Goal: Information Seeking & Learning: Learn about a topic

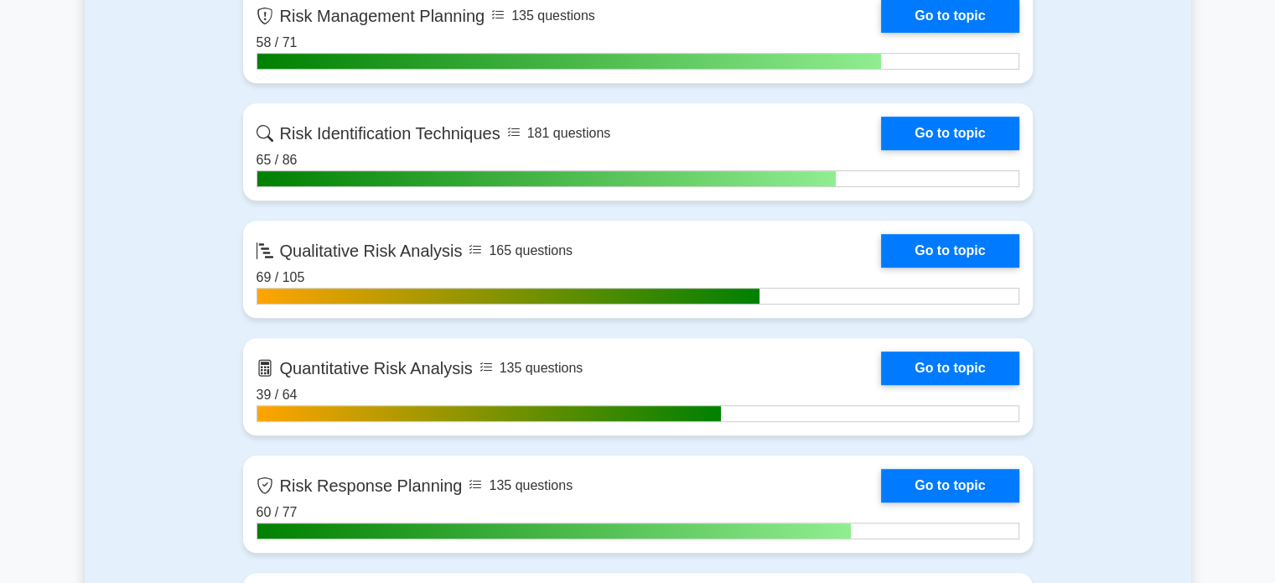
scroll to position [950, 0]
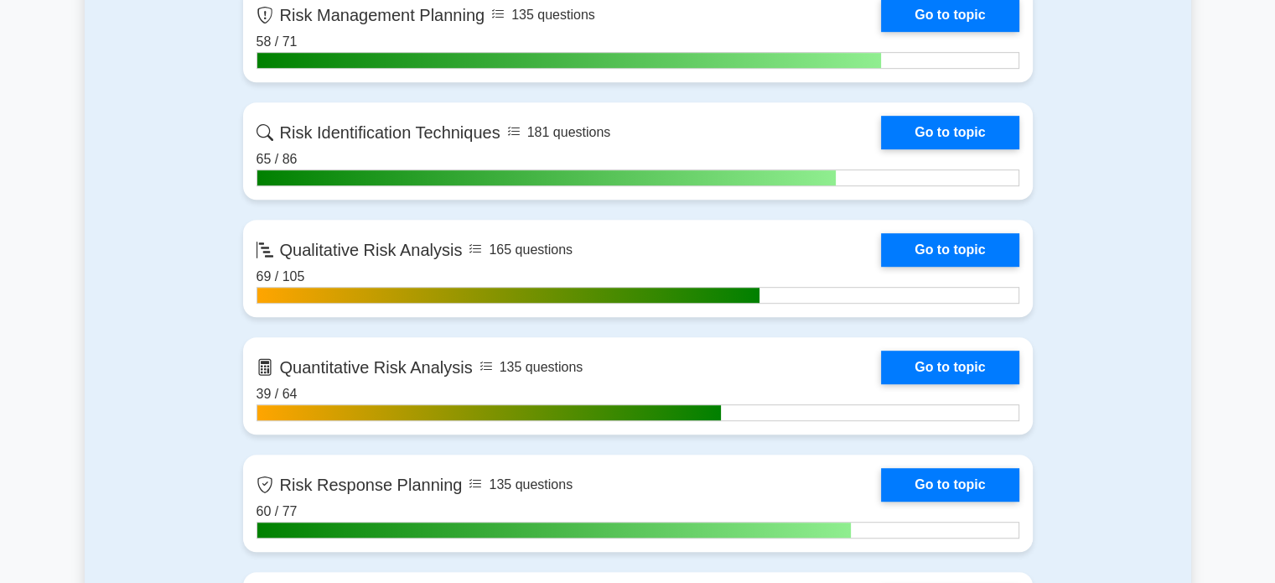
click at [983, 359] on link "Go to topic" at bounding box center [949, 367] width 137 height 34
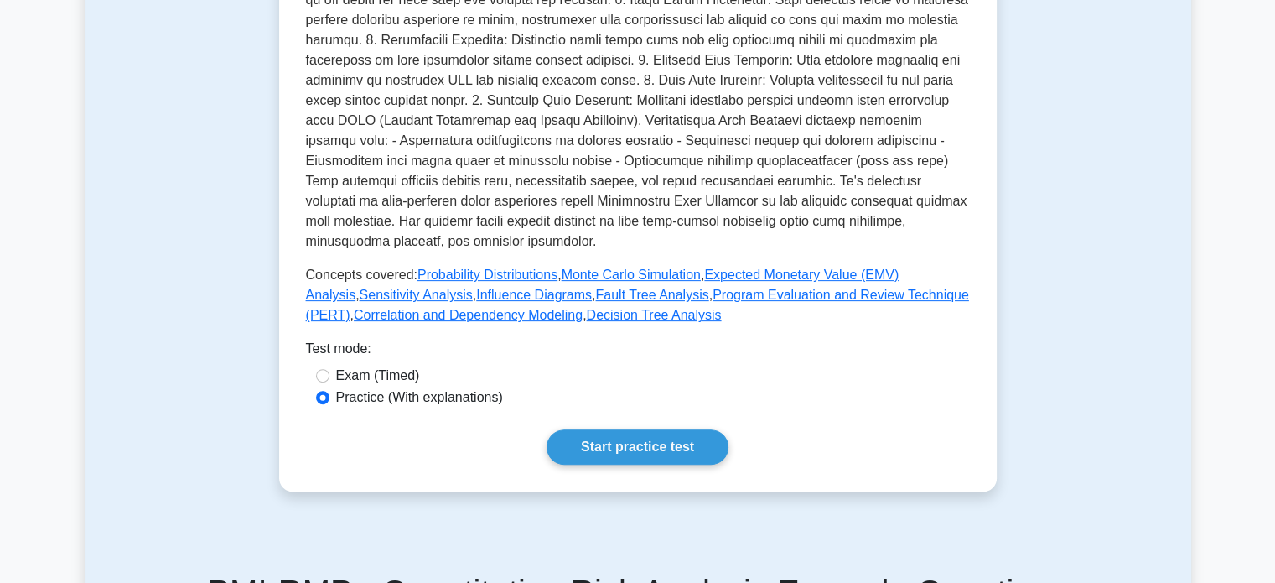
click at [600, 453] on link "Start practice test" at bounding box center [637, 446] width 182 height 35
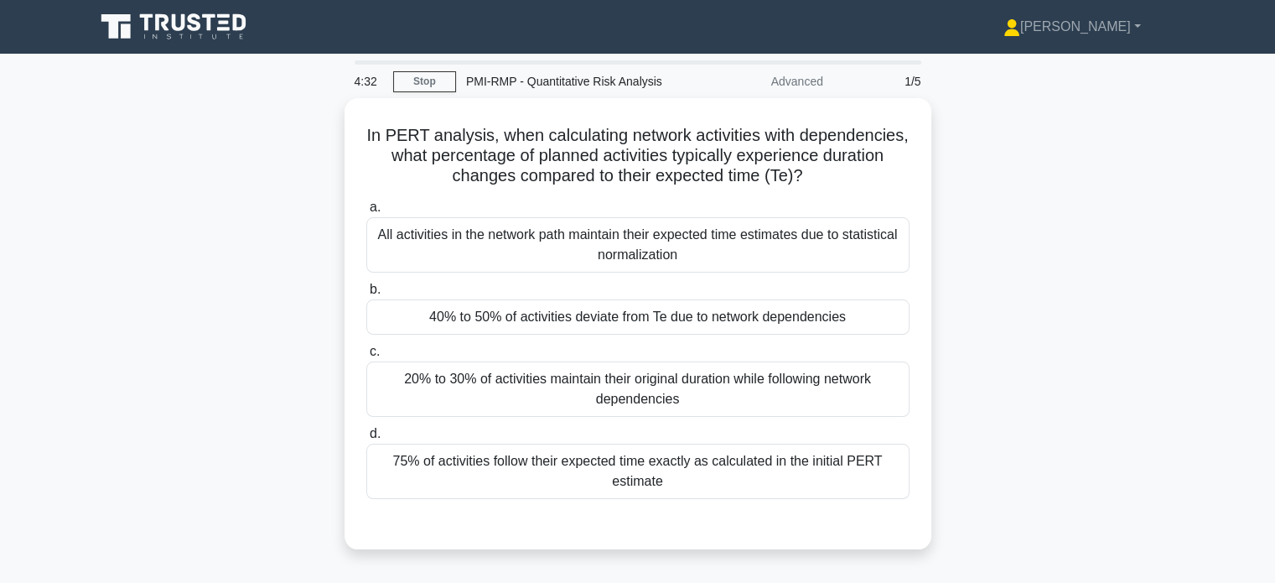
click at [453, 391] on div "20% to 30% of activities maintain their original duration while following netwo…" at bounding box center [637, 388] width 543 height 55
click at [366, 357] on input "c. 20% to 30% of activities maintain their original duration while following ne…" at bounding box center [366, 351] width 0 height 11
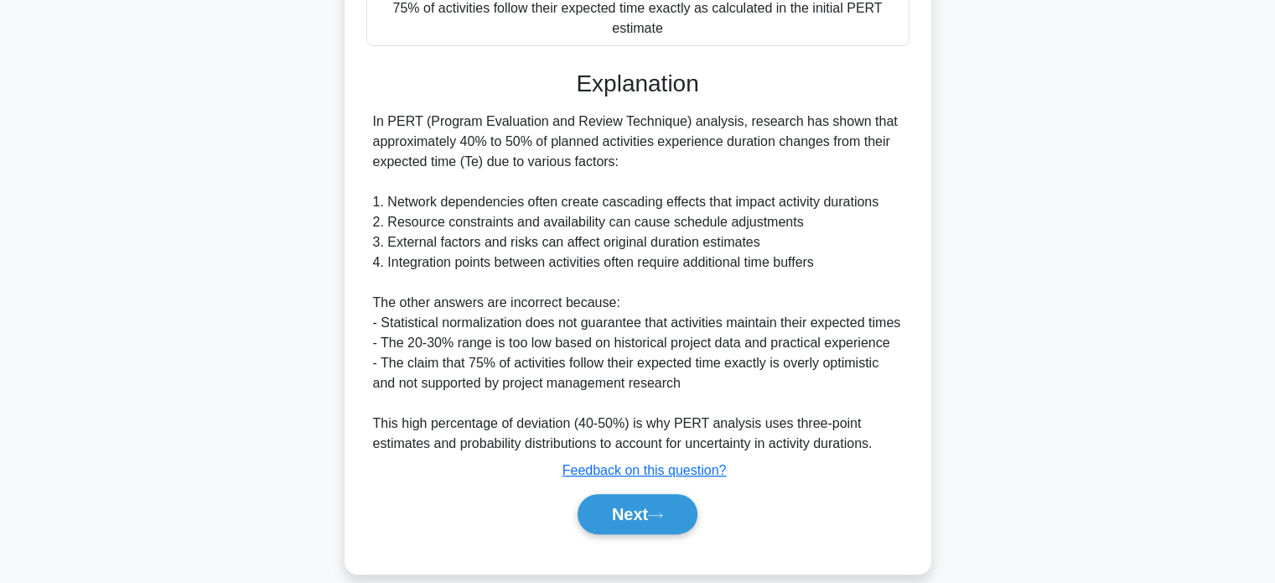
scroll to position [471, 0]
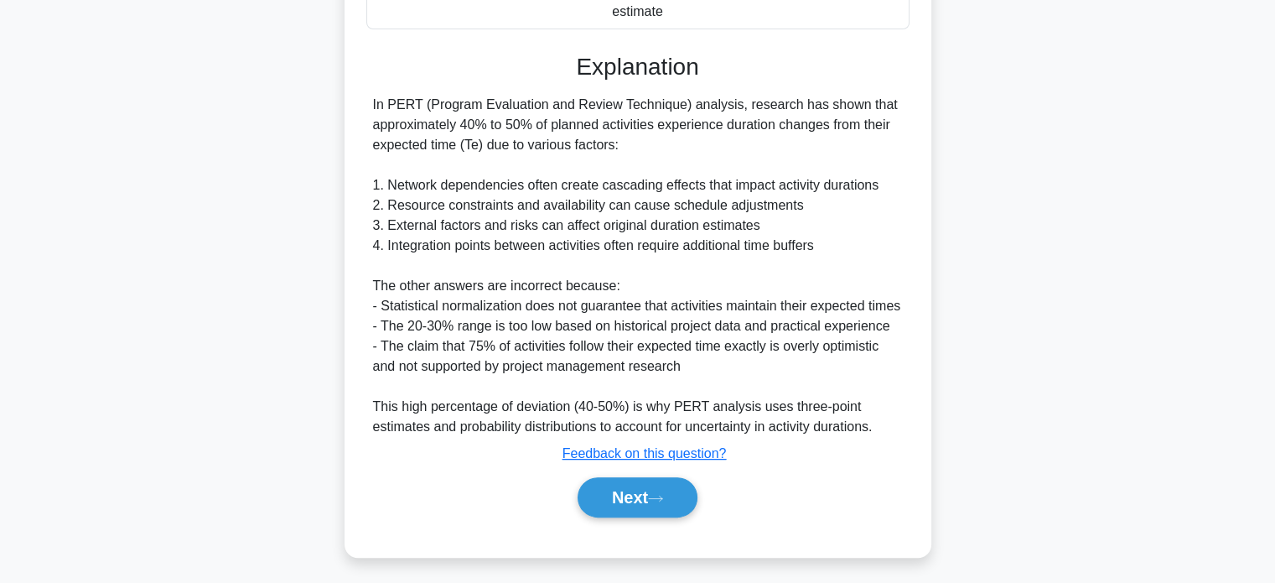
click at [597, 492] on button "Next" at bounding box center [637, 497] width 120 height 40
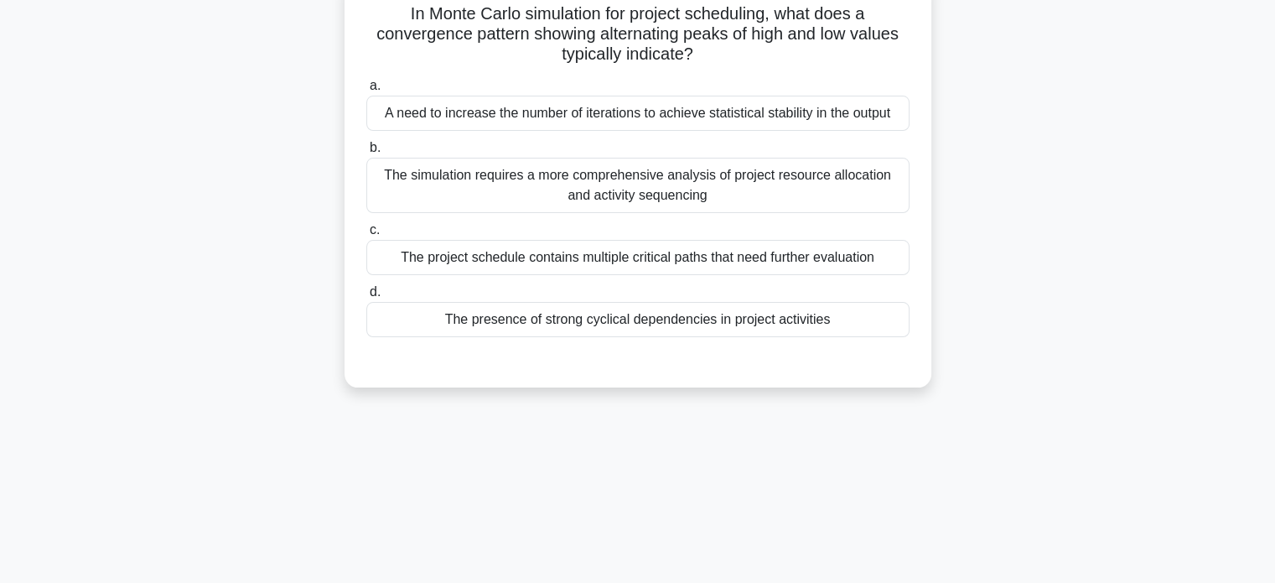
scroll to position [111, 0]
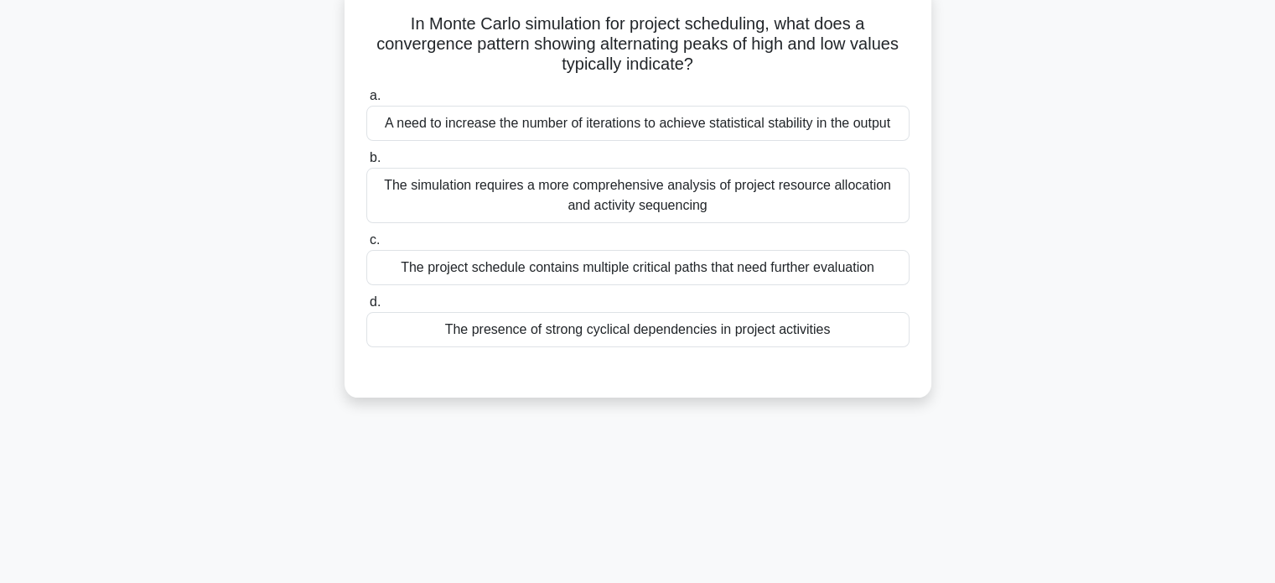
click at [459, 339] on div "The presence of strong cyclical dependencies in project activities" at bounding box center [637, 329] width 543 height 35
click at [366, 308] on input "d. The presence of strong cyclical dependencies in project activities" at bounding box center [366, 302] width 0 height 11
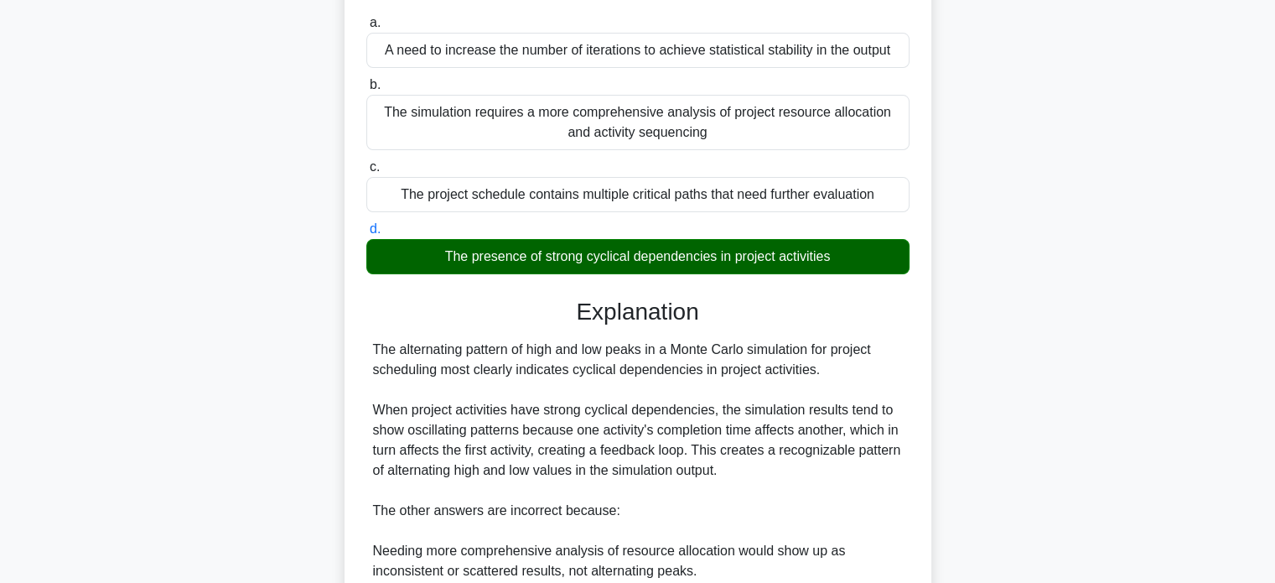
scroll to position [449, 0]
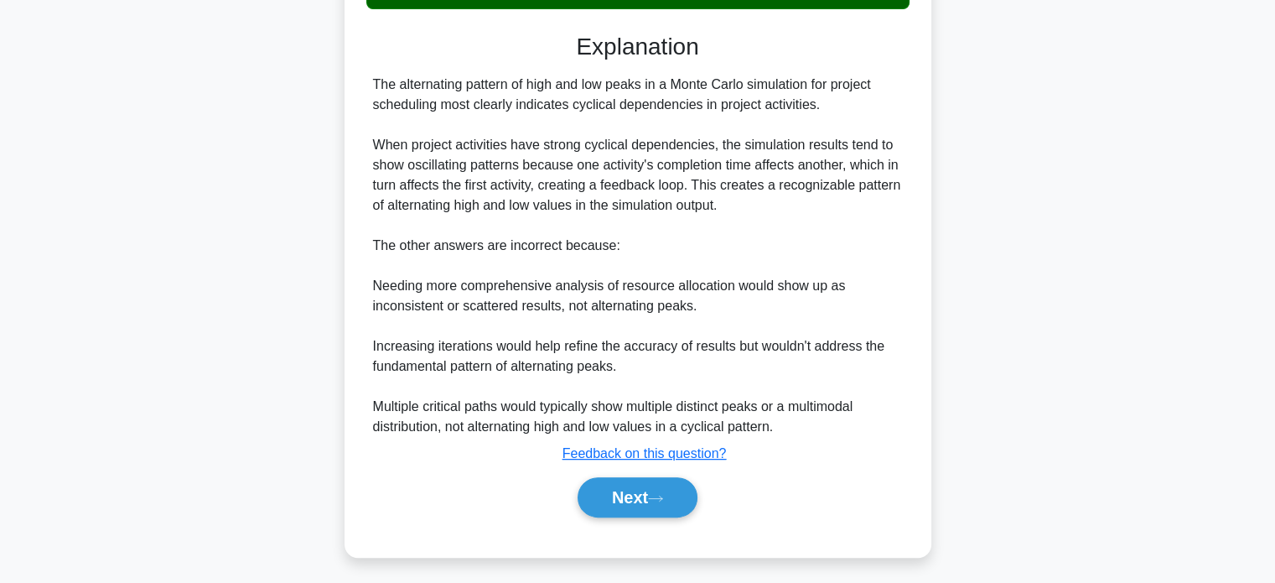
click at [588, 494] on button "Next" at bounding box center [637, 497] width 120 height 40
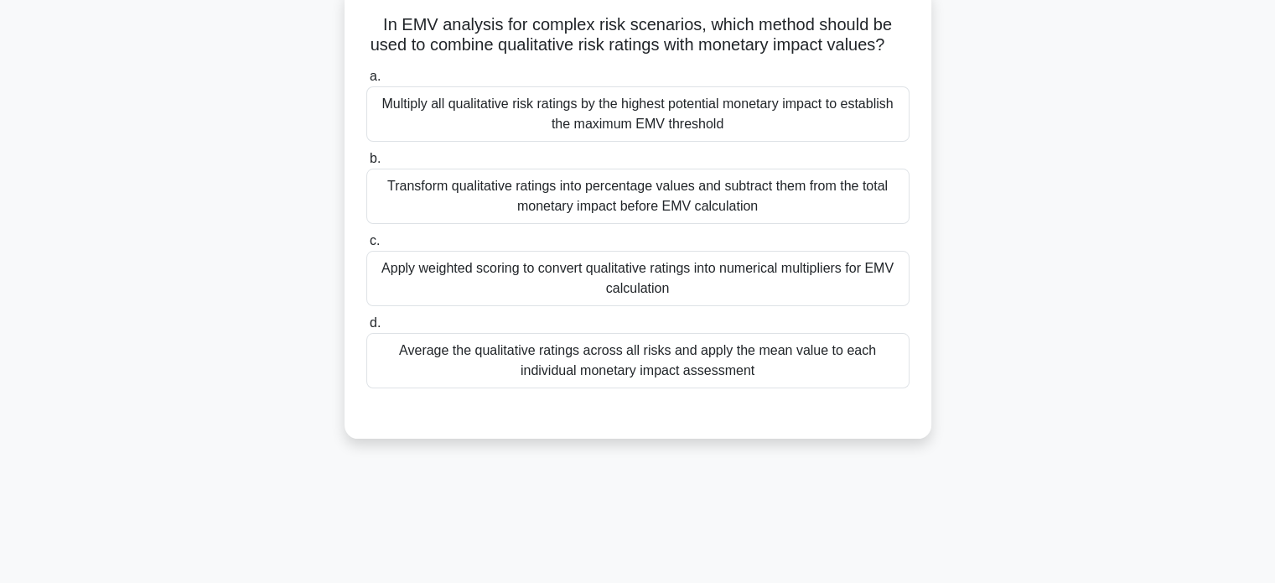
scroll to position [114, 0]
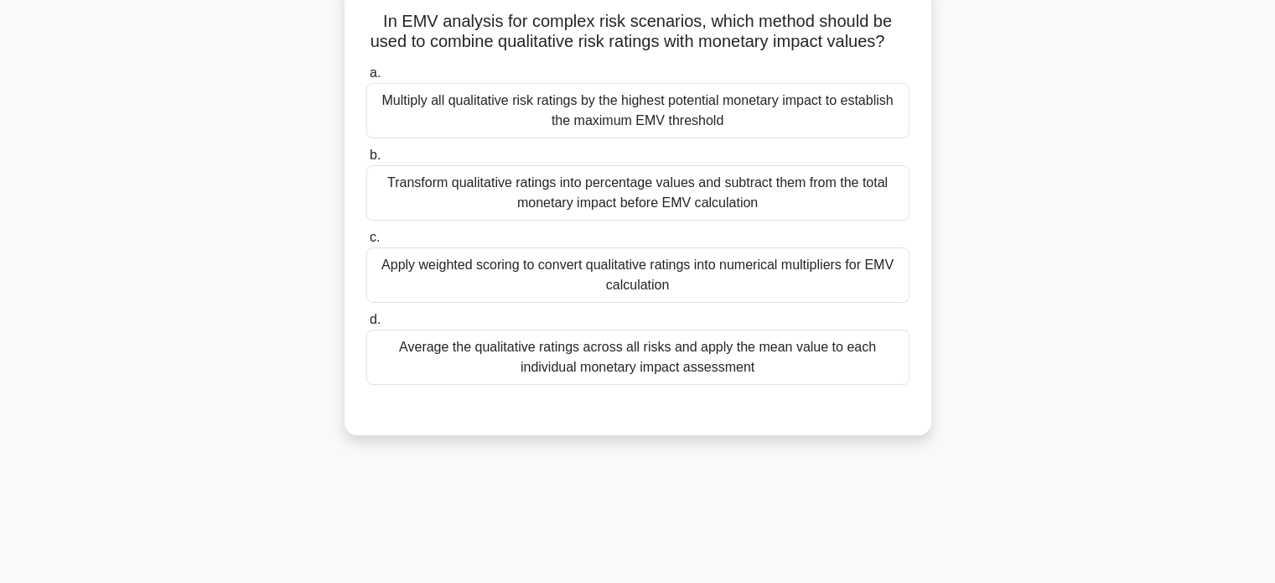
click at [438, 290] on div "Apply weighted scoring to convert qualitative ratings into numerical multiplier…" at bounding box center [637, 274] width 543 height 55
click at [366, 243] on input "c. Apply weighted scoring to convert qualitative ratings into numerical multipl…" at bounding box center [366, 237] width 0 height 11
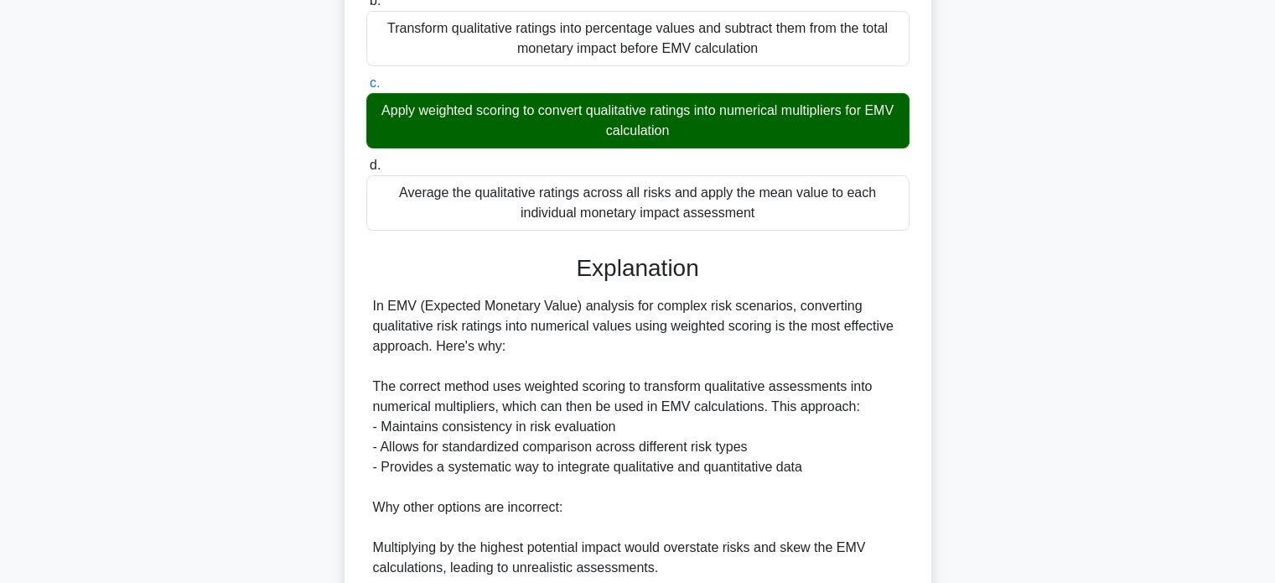
scroll to position [570, 0]
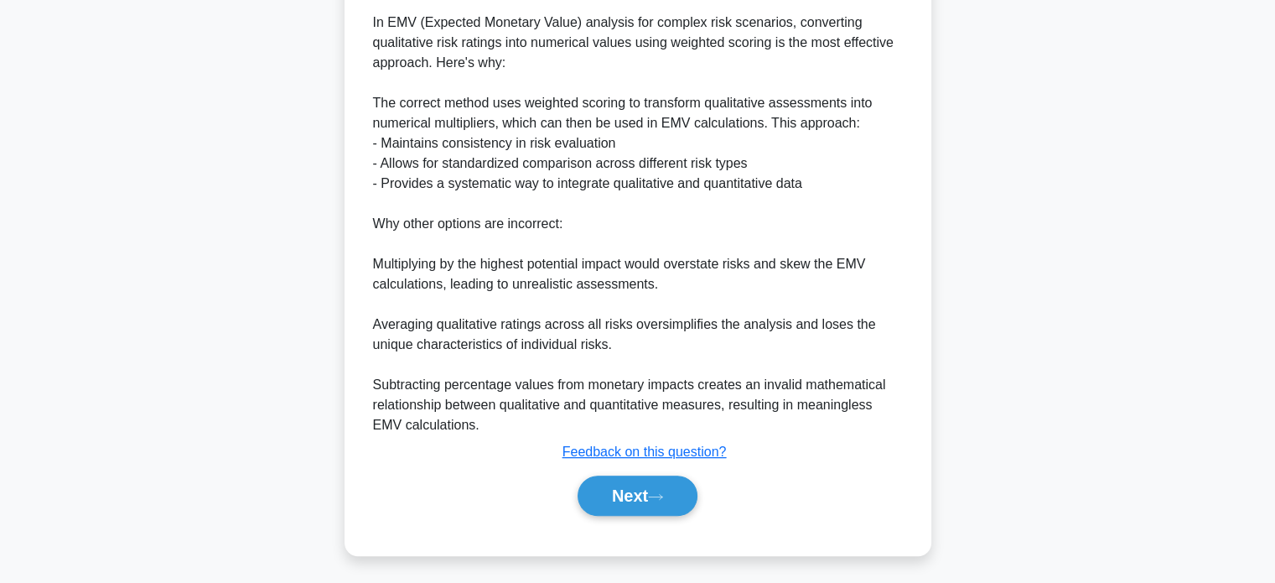
click at [592, 505] on button "Next" at bounding box center [637, 495] width 120 height 40
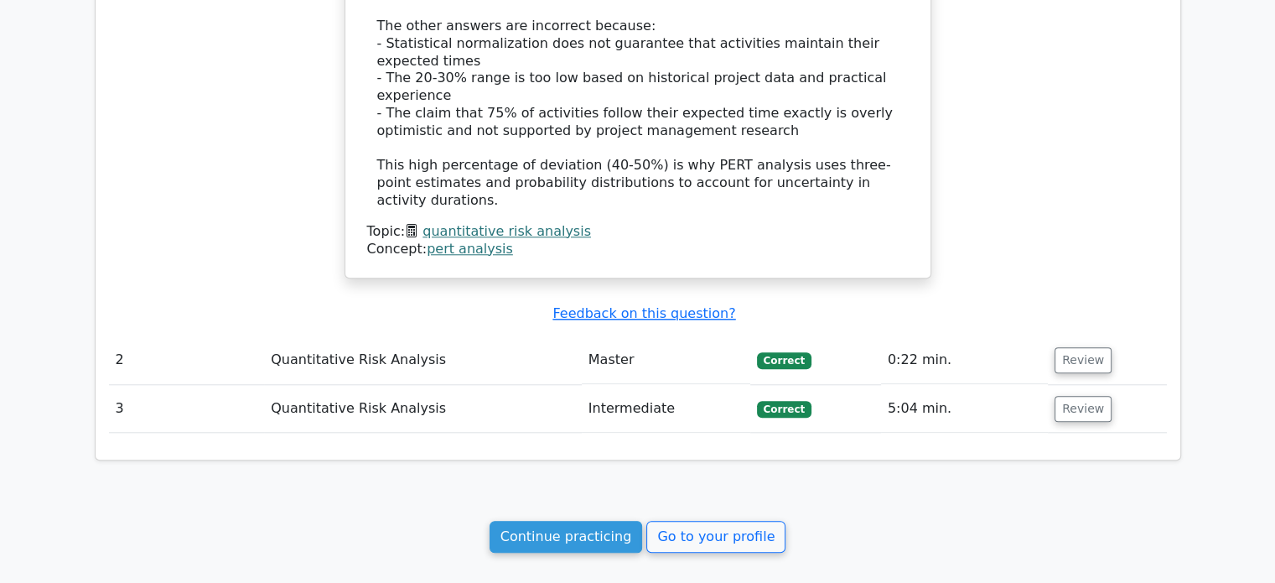
scroll to position [1665, 0]
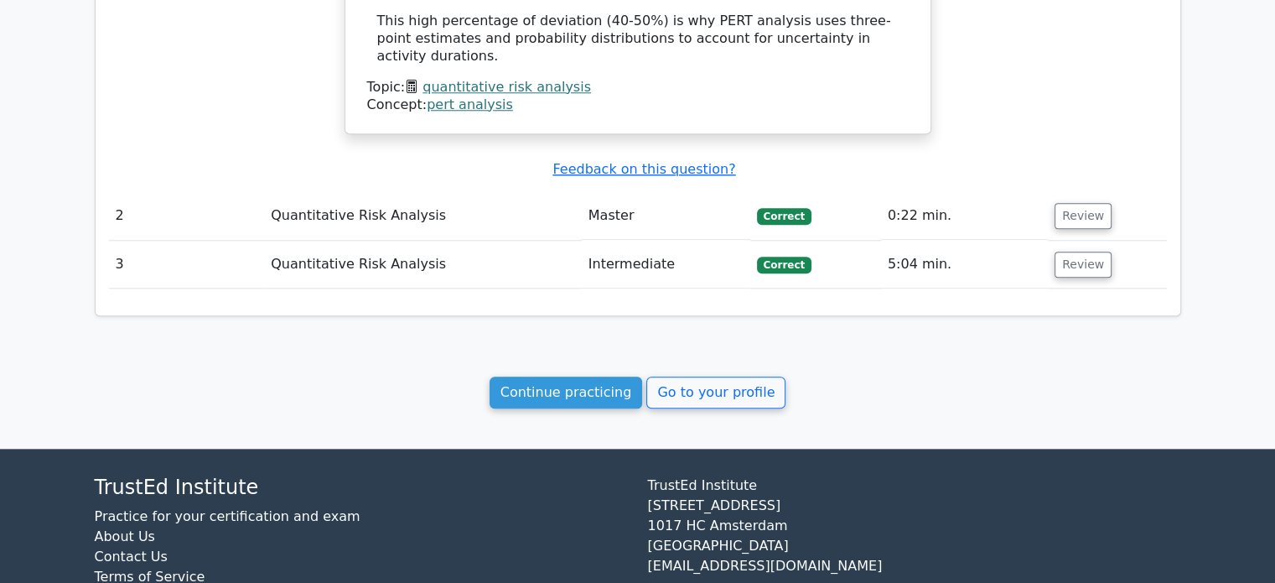
click at [555, 376] on link "Continue practicing" at bounding box center [565, 392] width 153 height 32
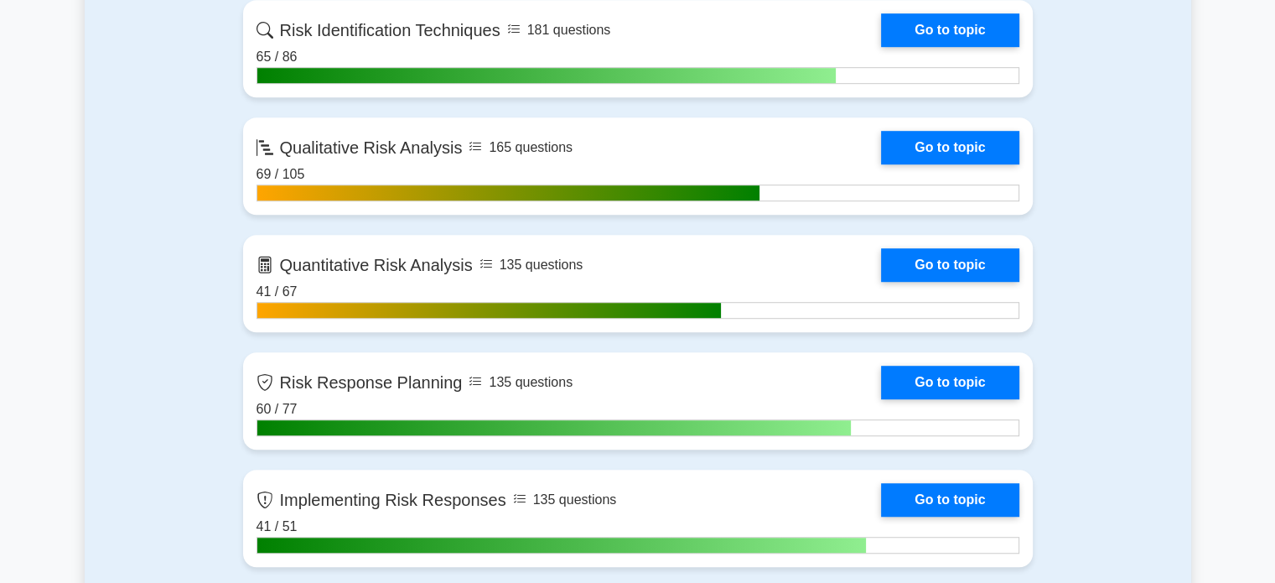
scroll to position [1057, 0]
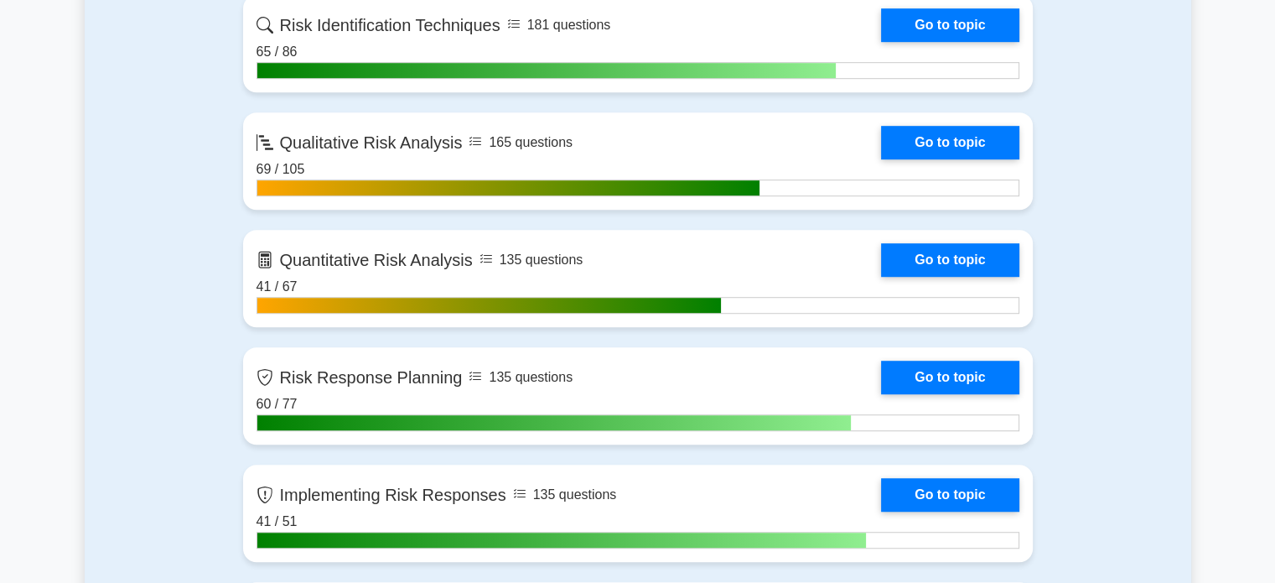
click at [917, 255] on link "Go to topic" at bounding box center [949, 260] width 137 height 34
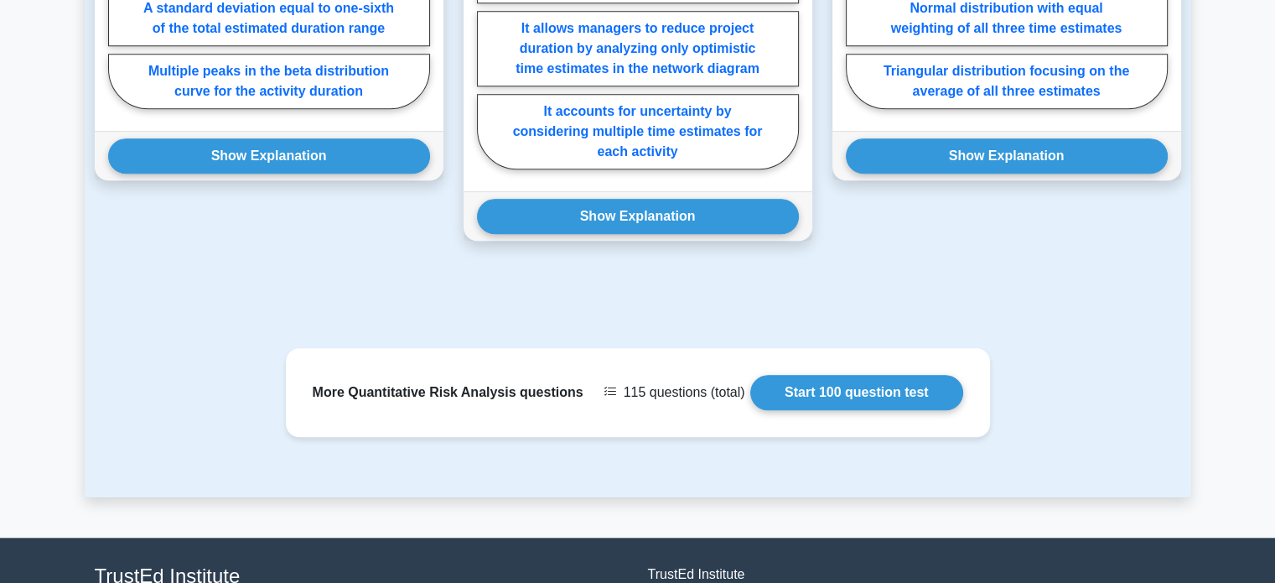
scroll to position [1471, 0]
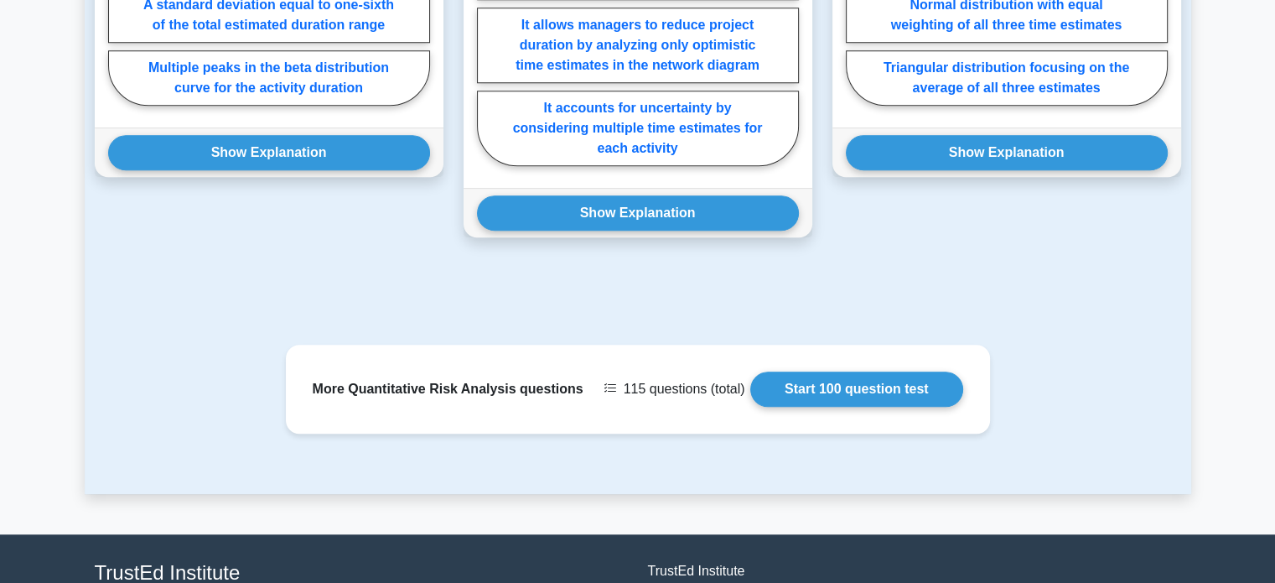
click at [821, 391] on link "Start 100 question test" at bounding box center [856, 388] width 213 height 35
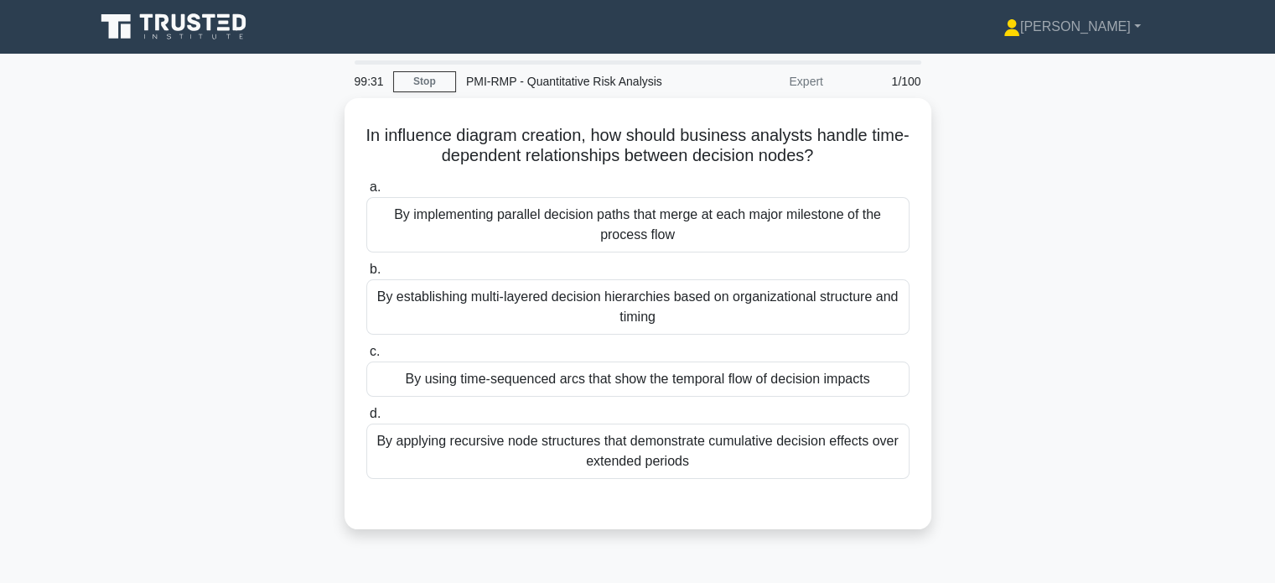
click at [448, 215] on div "By implementing parallel decision paths that merge at each major milestone of t…" at bounding box center [637, 224] width 543 height 55
click at [366, 193] on input "a. By implementing parallel decision paths that merge at each major milestone o…" at bounding box center [366, 187] width 0 height 11
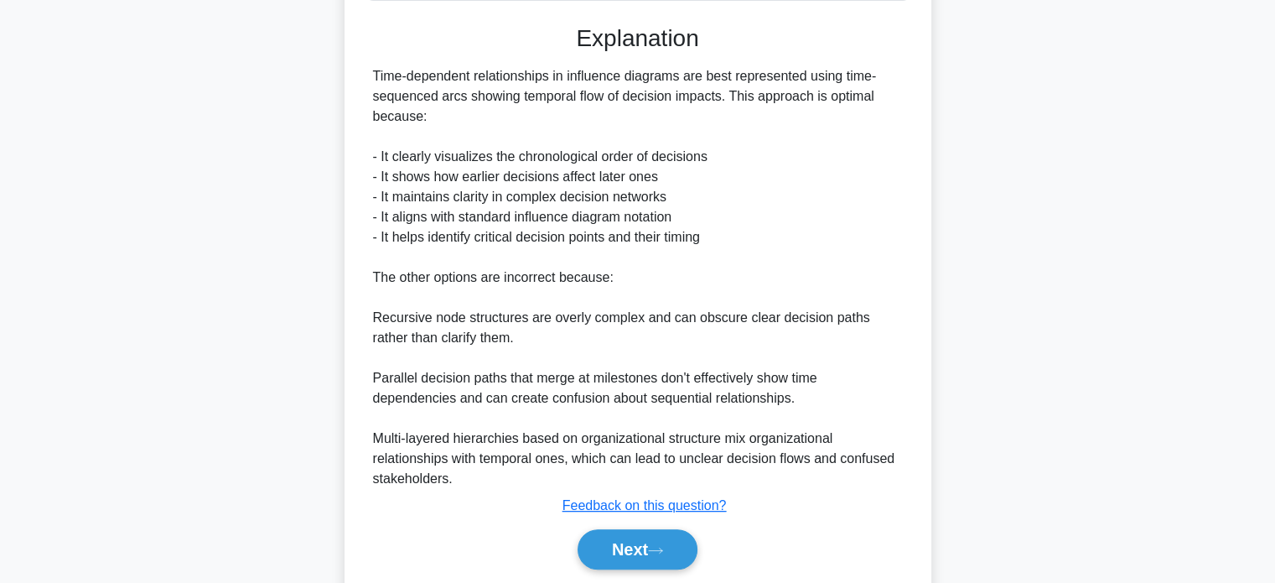
scroll to position [531, 0]
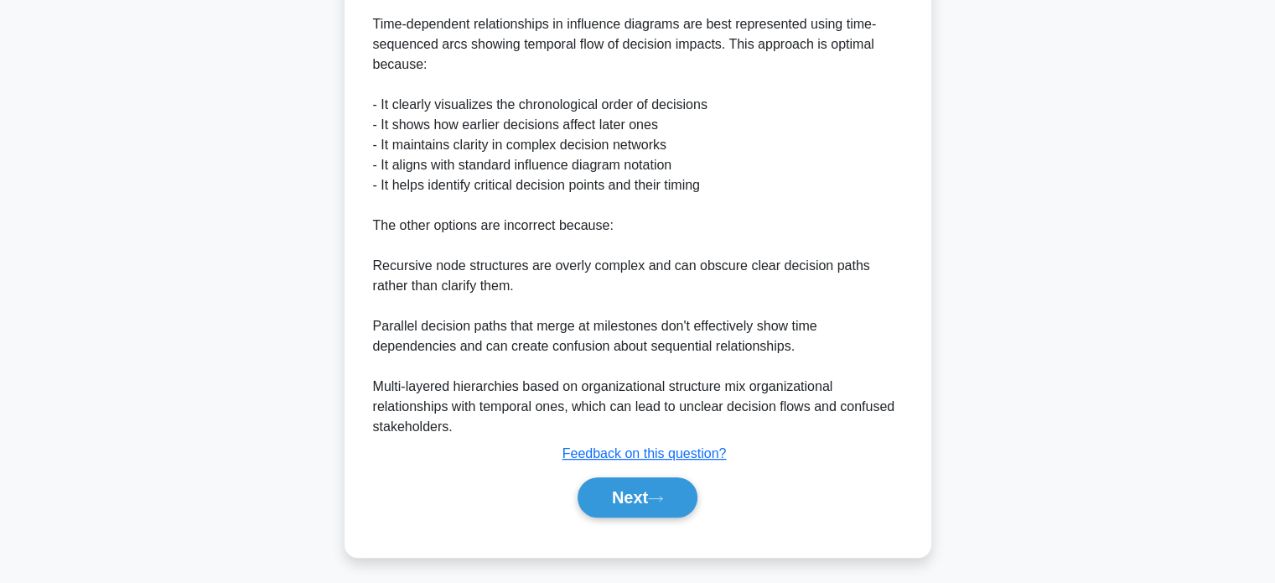
click at [632, 500] on button "Next" at bounding box center [637, 497] width 120 height 40
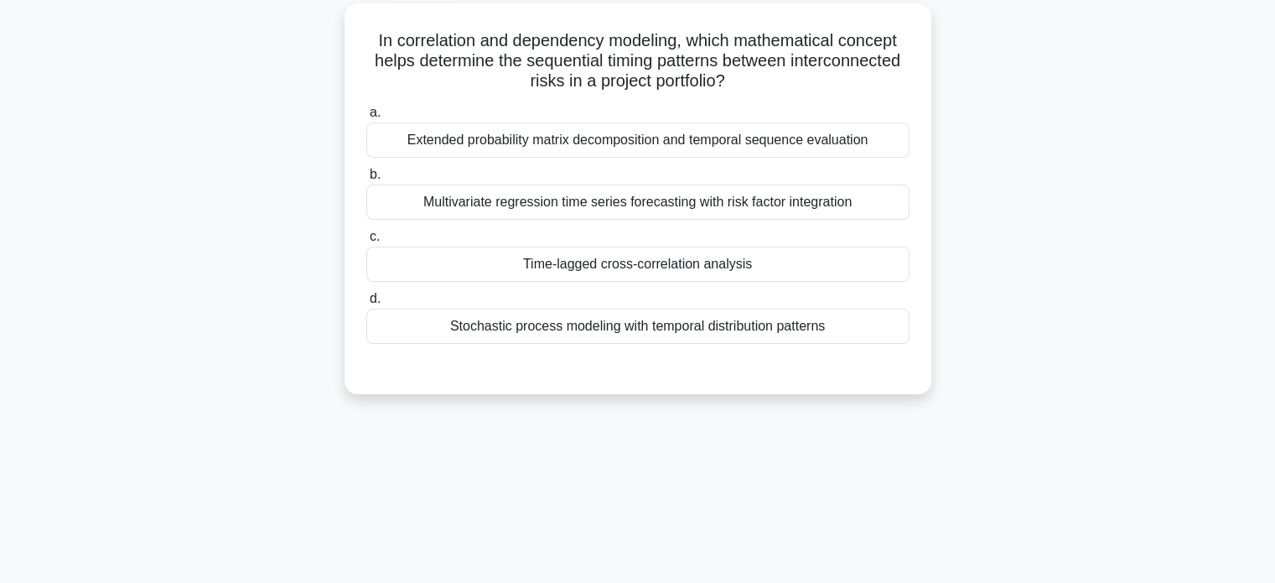
scroll to position [0, 0]
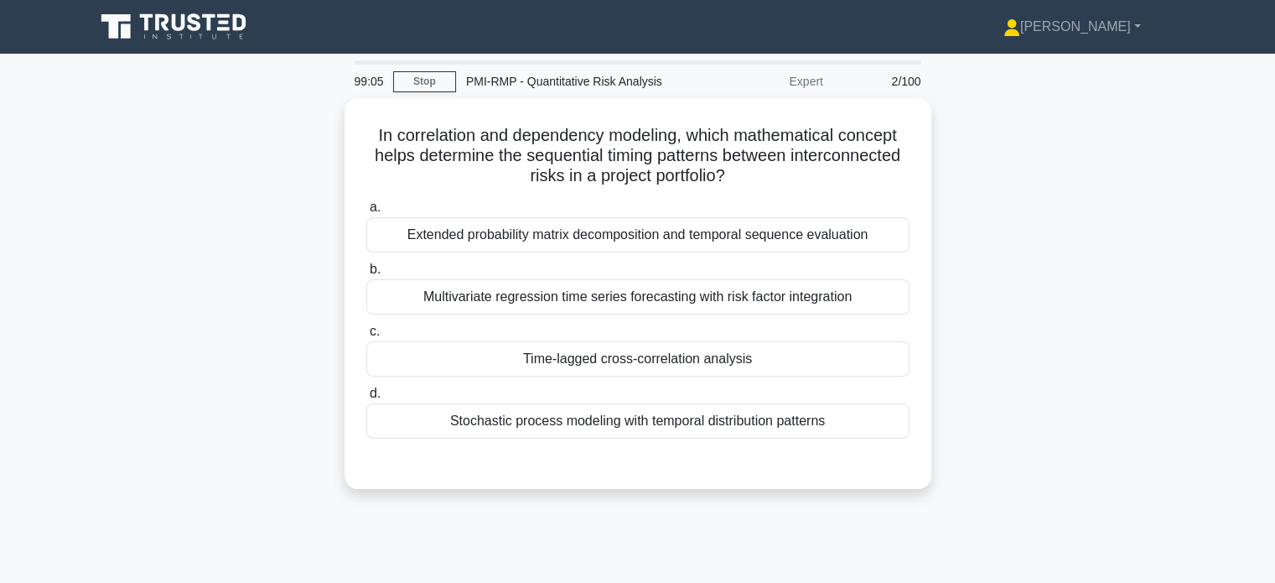
click at [422, 76] on link "Stop" at bounding box center [424, 81] width 63 height 21
